Goal: Task Accomplishment & Management: Complete application form

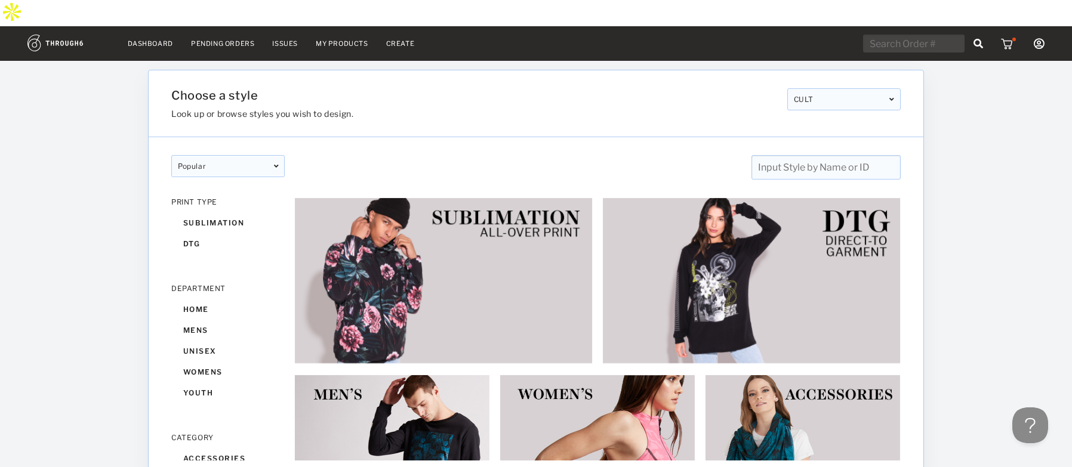
click at [785, 155] on input "text" at bounding box center [825, 167] width 149 height 24
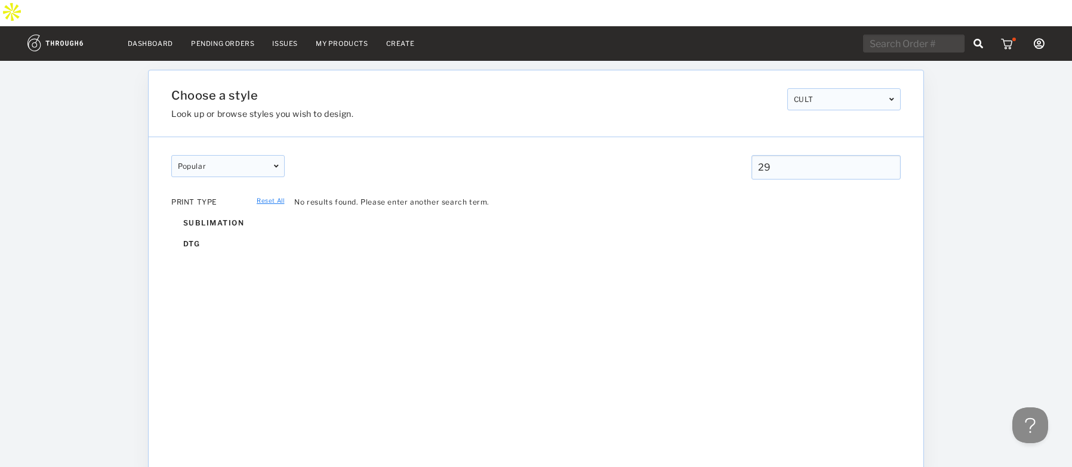
click at [798, 155] on input "29" at bounding box center [825, 167] width 149 height 24
type input "49"
click at [807, 155] on input "49" at bounding box center [825, 167] width 149 height 24
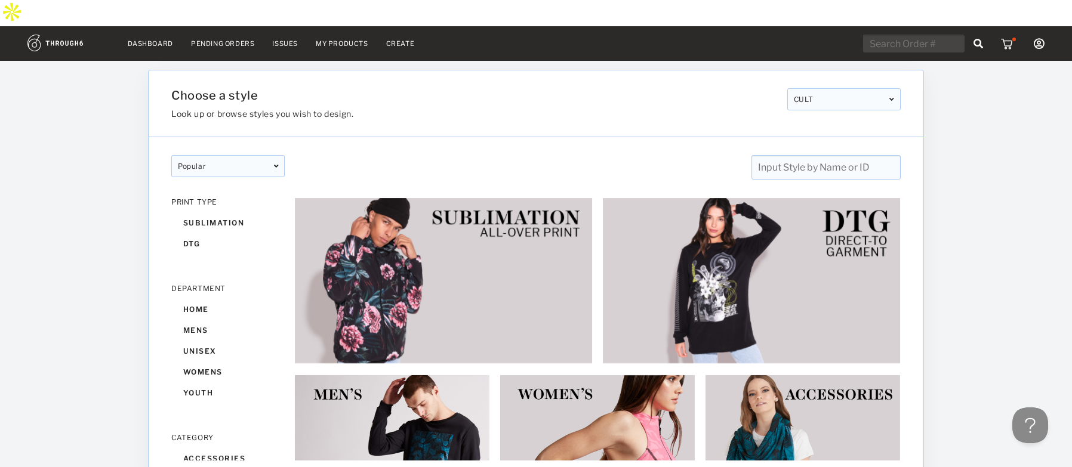
click at [691, 137] on div "popular designer featured popular New designer featured popular New" at bounding box center [536, 158] width 774 height 42
